Goal: Task Accomplishment & Management: Manage account settings

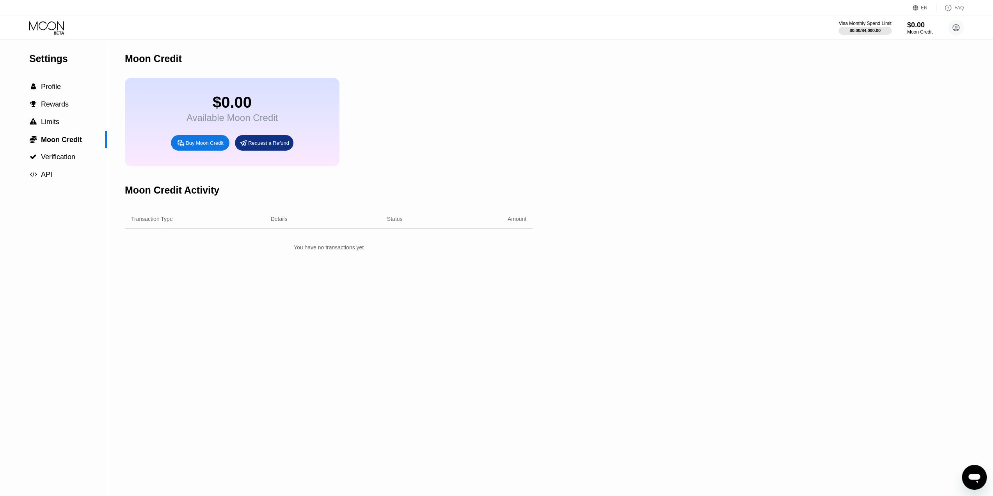
click at [196, 0] on div "Request a Refund" at bounding box center [268, 143] width 41 height 7
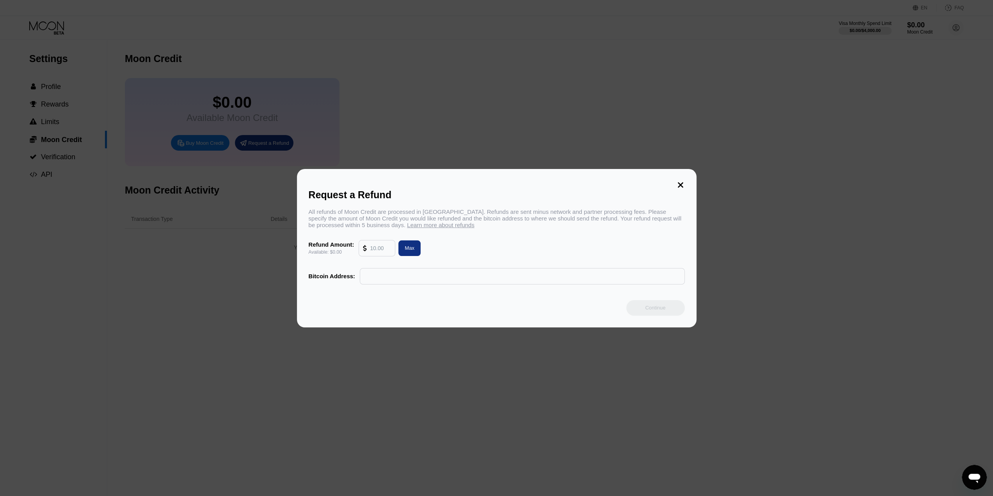
click at [196, 0] on input "text" at bounding box center [380, 248] width 21 height 16
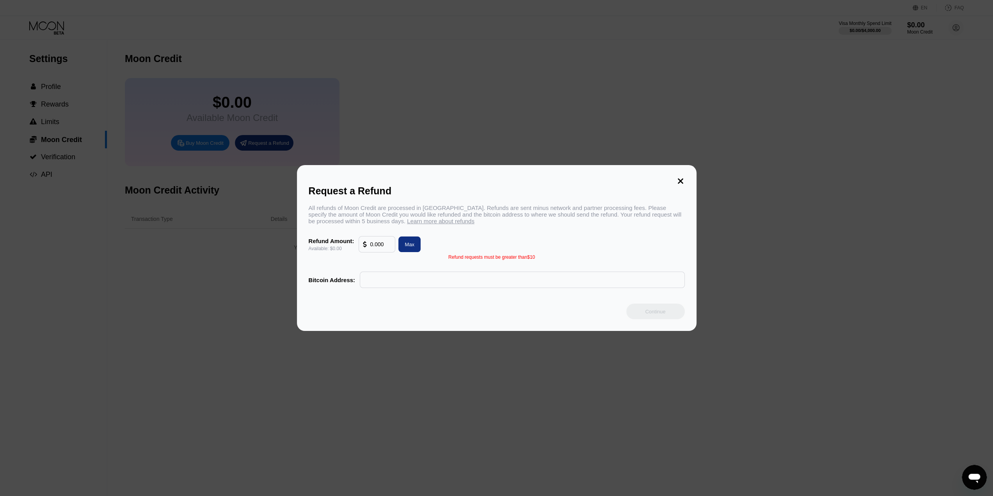
drag, startPoint x: 390, startPoint y: 249, endPoint x: 368, endPoint y: 247, distance: 21.1
click at [196, 0] on div "0.000" at bounding box center [377, 245] width 28 height 16
type input "0"
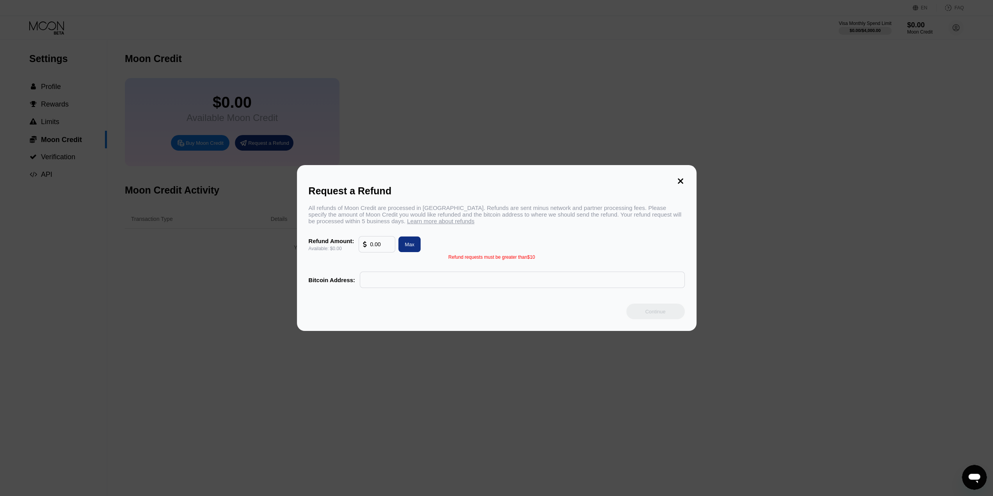
drag, startPoint x: 332, startPoint y: 246, endPoint x: 322, endPoint y: 246, distance: 9.4
click at [196, 0] on div "Refund Amount: Available: $0.00 0.00 Max" at bounding box center [497, 244] width 376 height 16
paste input "10-"
drag, startPoint x: 381, startPoint y: 250, endPoint x: 297, endPoint y: 243, distance: 83.4
click at [196, 0] on div "Request a Refund All refunds of Moon Credit are processed in [GEOGRAPHIC_DATA].…" at bounding box center [497, 248] width 400 height 166
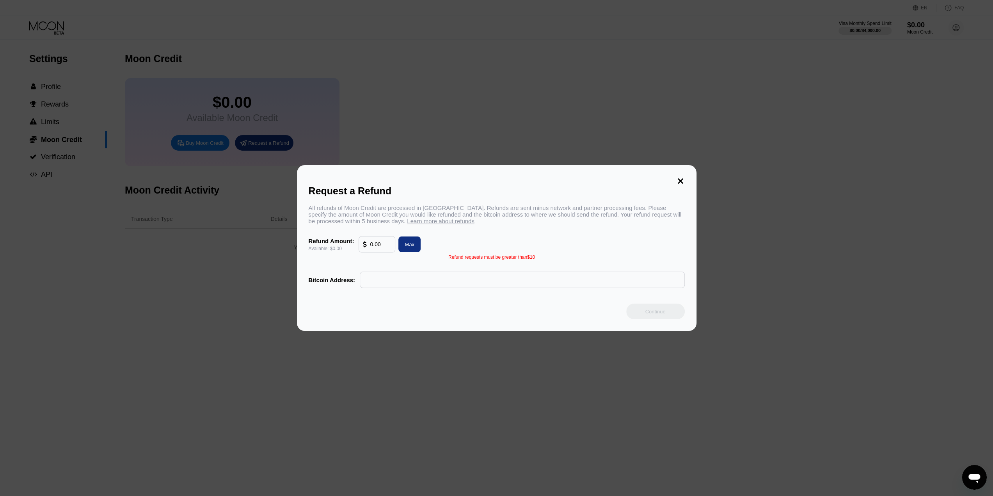
paste input "text"
drag, startPoint x: 376, startPoint y: 247, endPoint x: 312, endPoint y: 242, distance: 64.5
click at [196, 0] on div "Refund Amount: Available: $0.00 0.00 Max" at bounding box center [497, 244] width 376 height 16
paste input "text"
drag, startPoint x: 384, startPoint y: 249, endPoint x: 326, endPoint y: 246, distance: 57.9
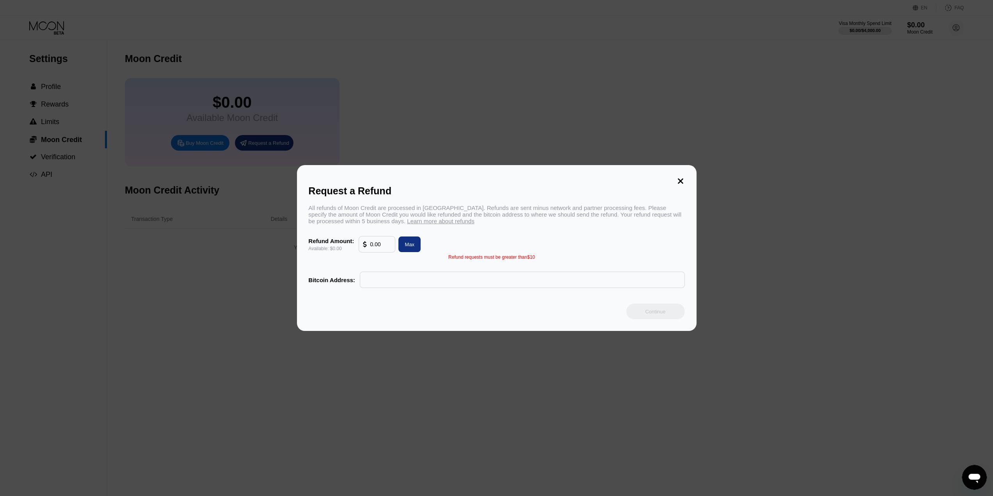
click at [196, 0] on div "Refund Amount: Available: $0.00 0.00 Max" at bounding box center [497, 244] width 376 height 16
paste input "text"
drag, startPoint x: 381, startPoint y: 246, endPoint x: 300, endPoint y: 245, distance: 80.4
click at [196, 0] on div "Request a Refund All refunds of Moon Credit are processed in [GEOGRAPHIC_DATA].…" at bounding box center [497, 248] width 400 height 166
paste input "text"
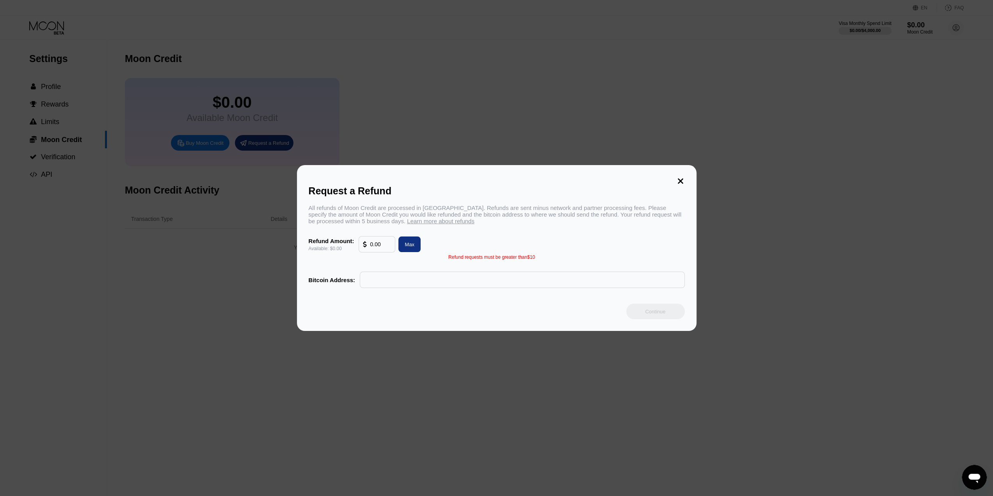
type input "0.00"
drag, startPoint x: 384, startPoint y: 250, endPoint x: 330, endPoint y: 244, distance: 54.2
click at [196, 0] on div "Refund Amount: Available: $0.00 0.00 Max" at bounding box center [497, 244] width 376 height 16
click at [196, 0] on icon at bounding box center [680, 181] width 9 height 9
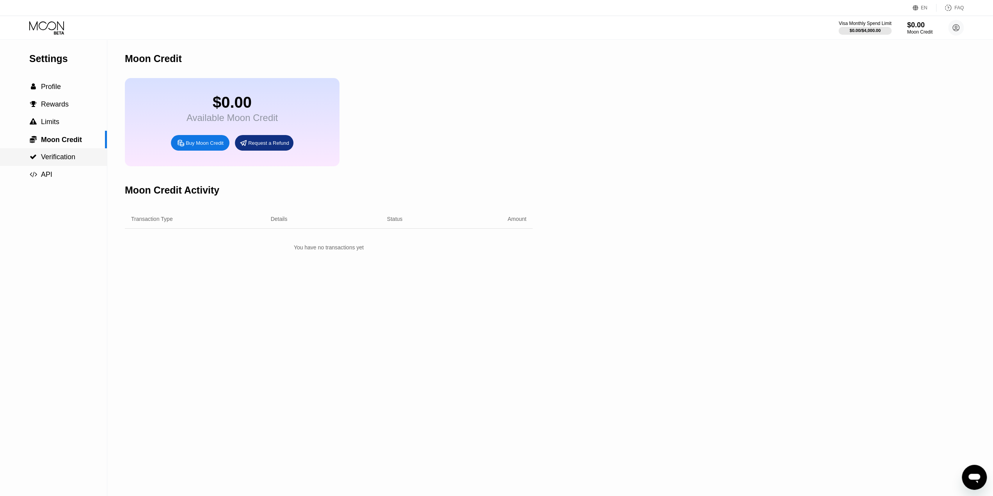
click at [59, 0] on div " Verification" at bounding box center [53, 157] width 107 height 18
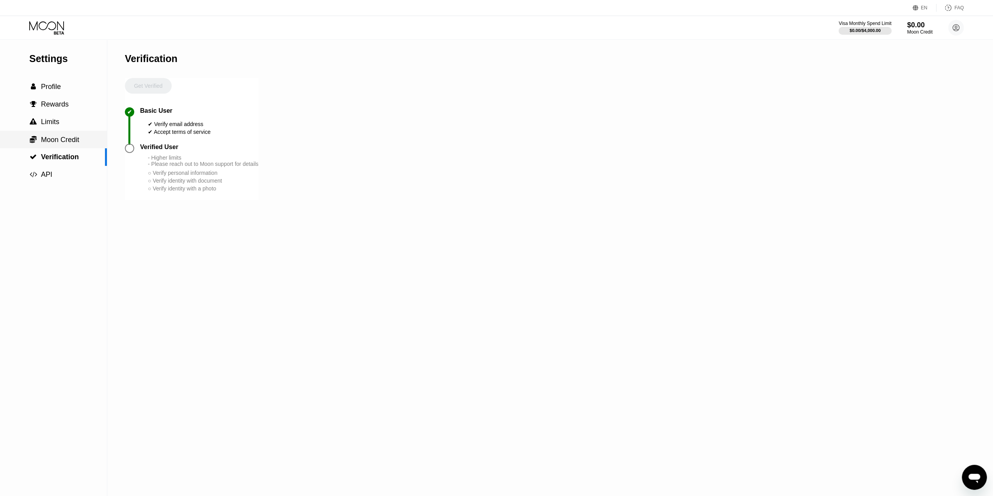
click at [57, 0] on span "Moon Credit" at bounding box center [60, 140] width 38 height 8
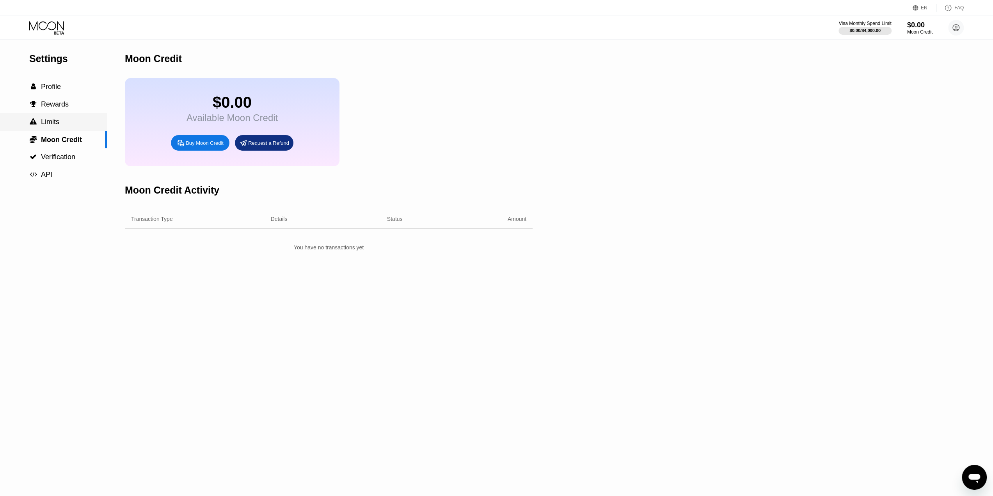
click at [57, 0] on span "Limits" at bounding box center [50, 122] width 18 height 8
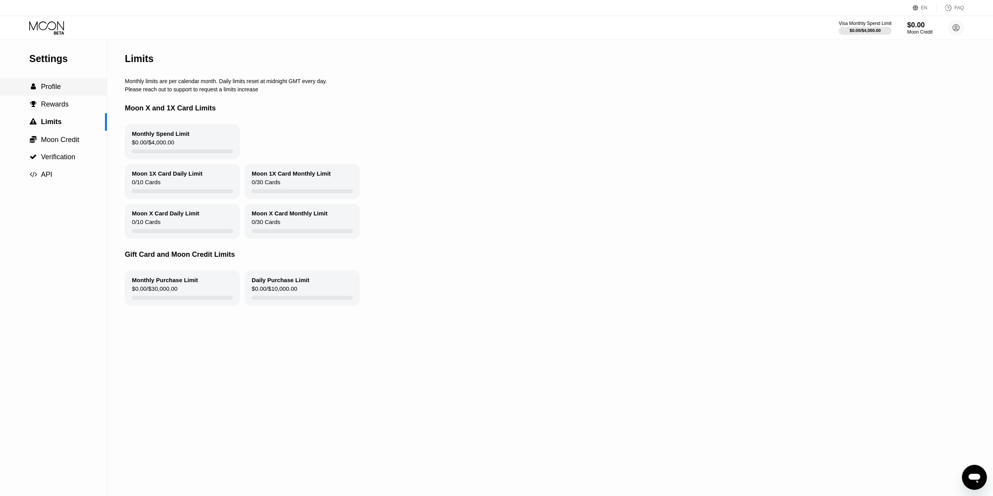
click at [62, 0] on div " Profile" at bounding box center [53, 87] width 107 height 18
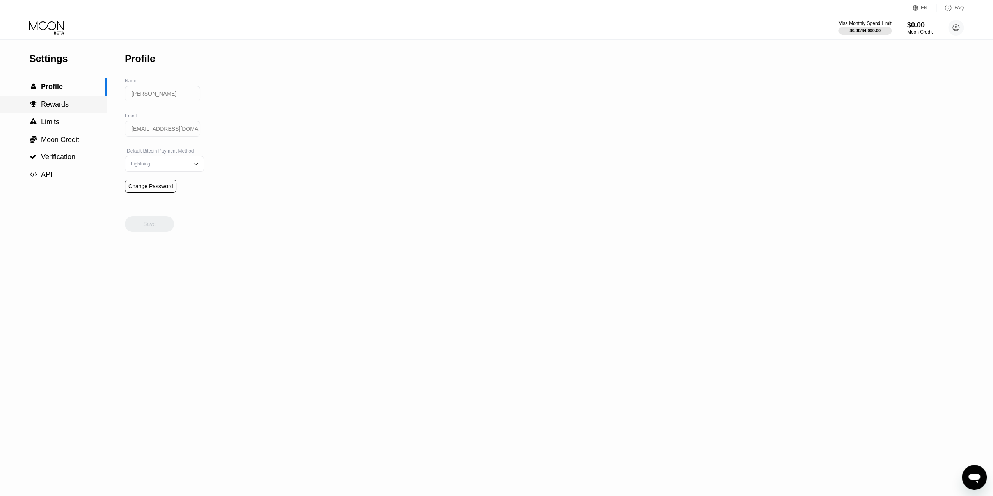
click at [55, 0] on span "Rewards" at bounding box center [55, 104] width 28 height 8
click at [77, 0] on div " Limits" at bounding box center [53, 122] width 107 height 8
